Goal: Task Accomplishment & Management: Complete application form

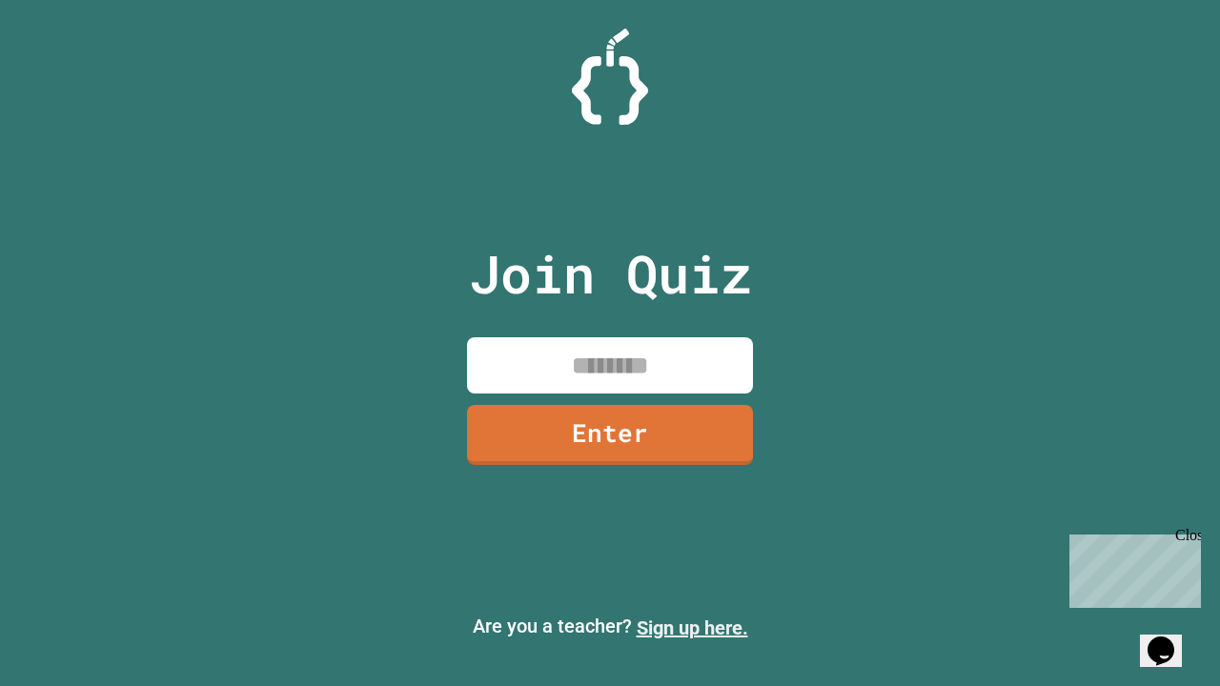
click at [692, 628] on link "Sign up here." at bounding box center [692, 628] width 111 height 23
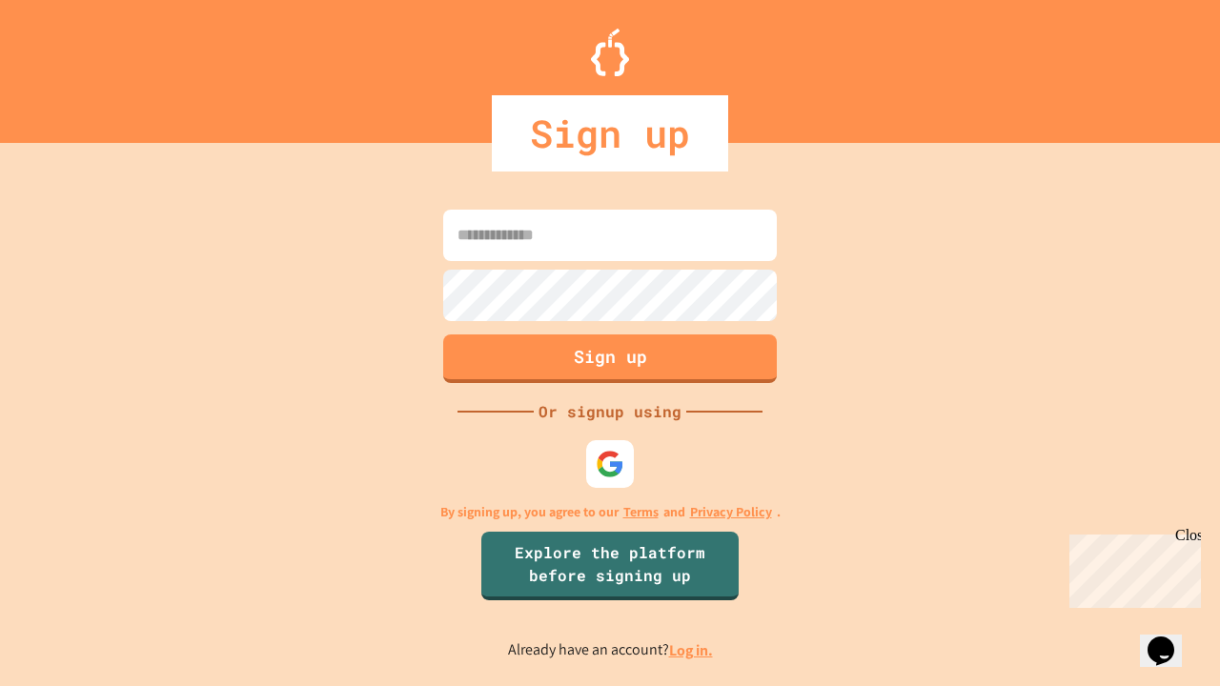
click at [692, 650] on link "Log in." at bounding box center [691, 650] width 44 height 20
